Goal: Register for event/course

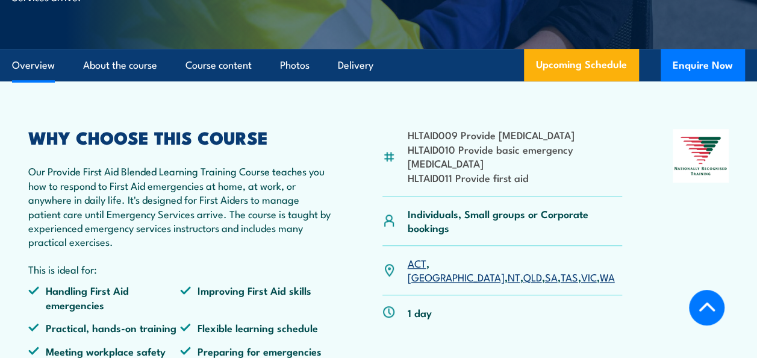
scroll to position [301, 0]
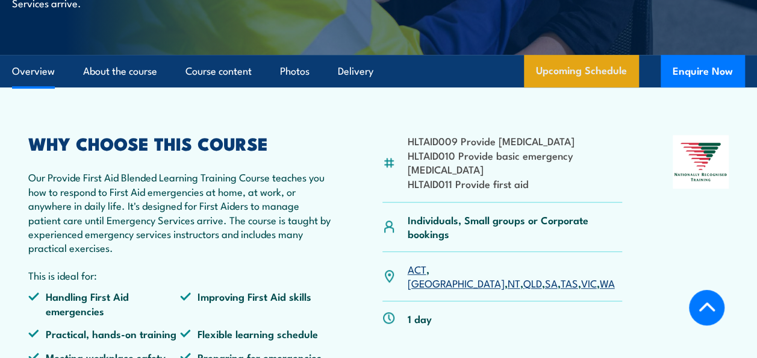
click at [594, 61] on link "Upcoming Schedule" at bounding box center [581, 71] width 115 height 33
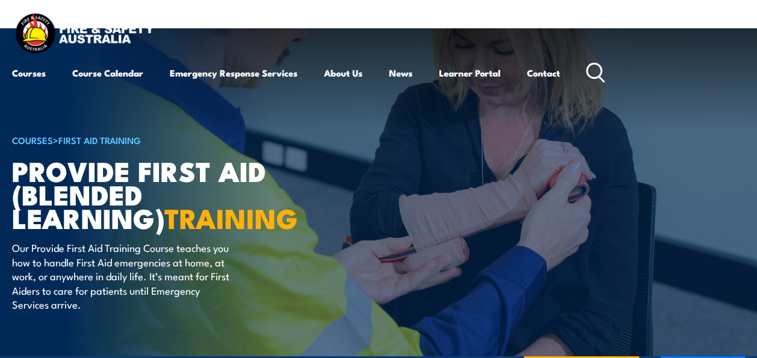
click at [610, 63] on div "Courses Course Calendar Emergency Response Services Services Overview Emergency…" at bounding box center [378, 49] width 733 height 77
click at [601, 69] on circle at bounding box center [594, 71] width 14 height 14
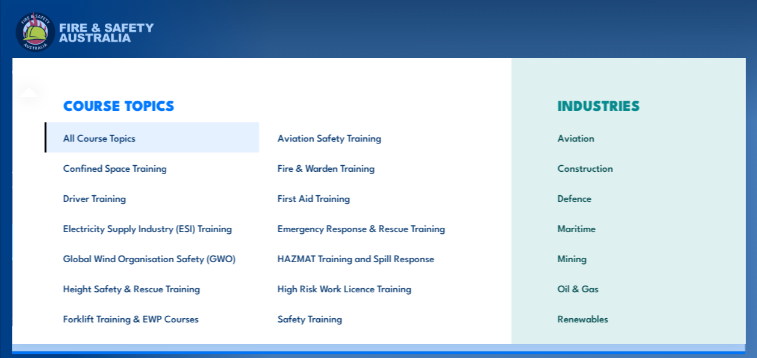
click at [96, 139] on link "All Course Topics" at bounding box center [151, 137] width 215 height 30
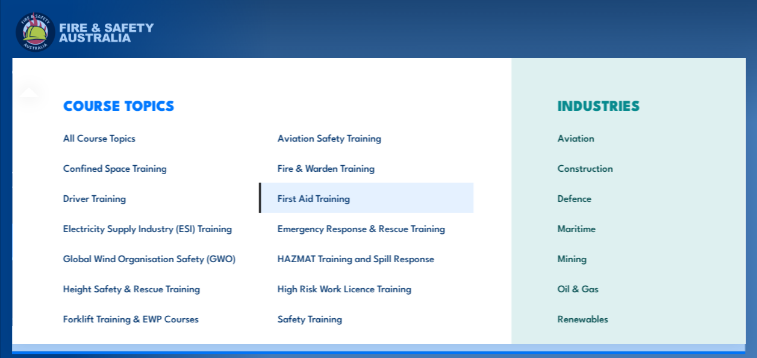
click at [315, 191] on link "First Aid Training" at bounding box center [366, 198] width 215 height 30
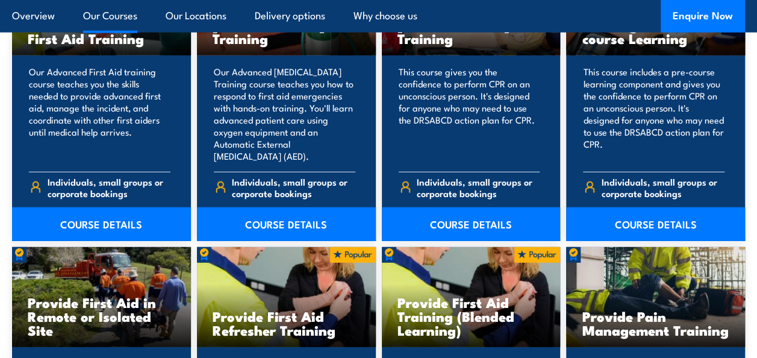
scroll to position [1748, 0]
